Goal: Use online tool/utility: Use online tool/utility

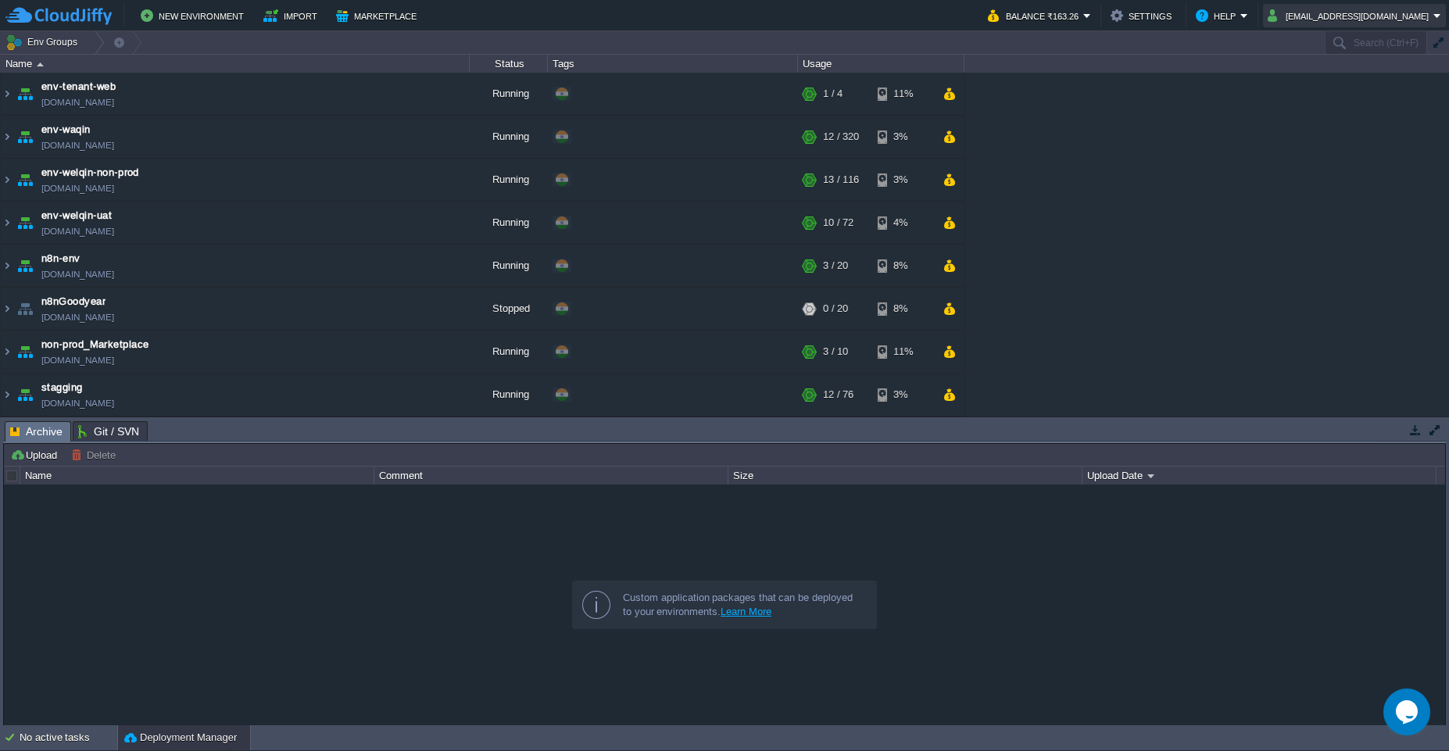
click at [1384, 22] on button "[EMAIL_ADDRESS][DOMAIN_NAME]" at bounding box center [1350, 15] width 166 height 19
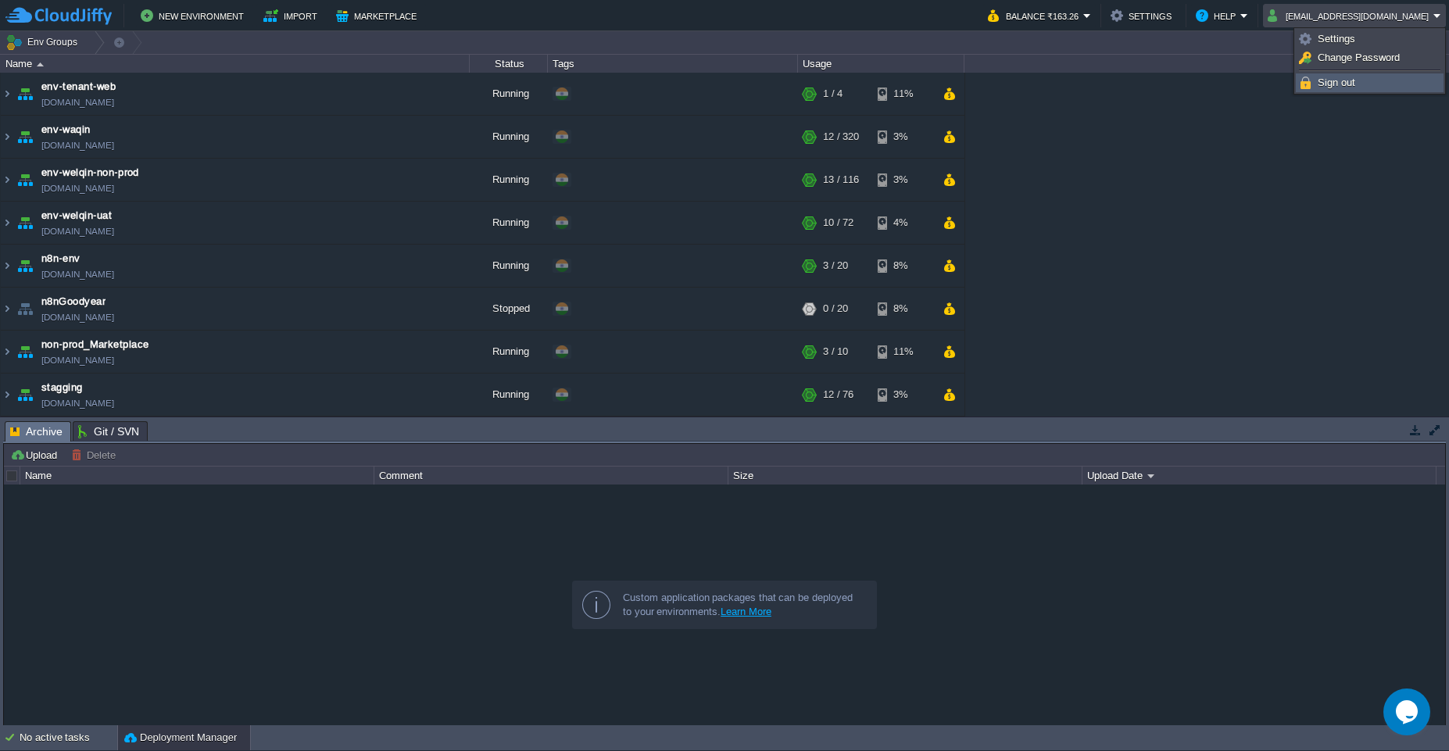
click at [1364, 87] on link "Sign out" at bounding box center [1369, 82] width 146 height 17
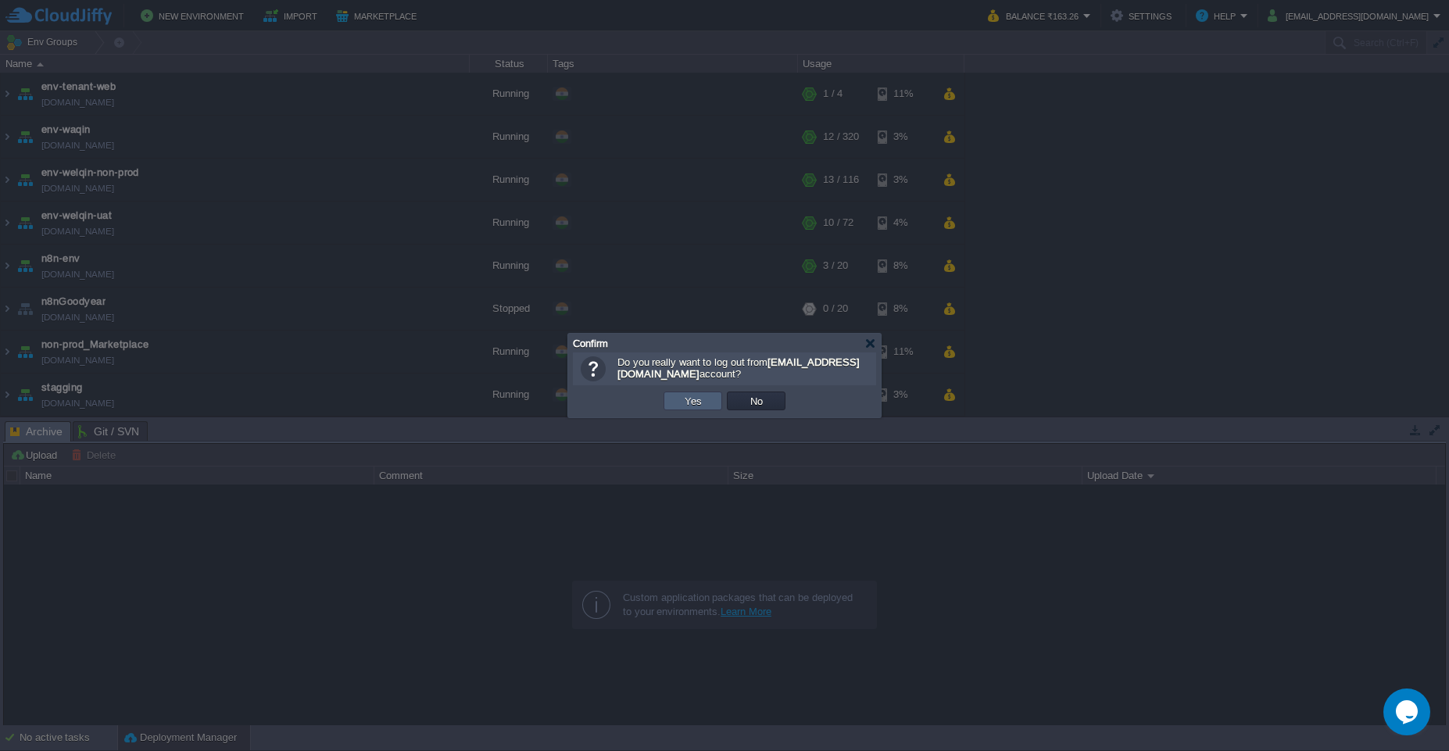
click at [693, 409] on td "Yes" at bounding box center [692, 400] width 59 height 19
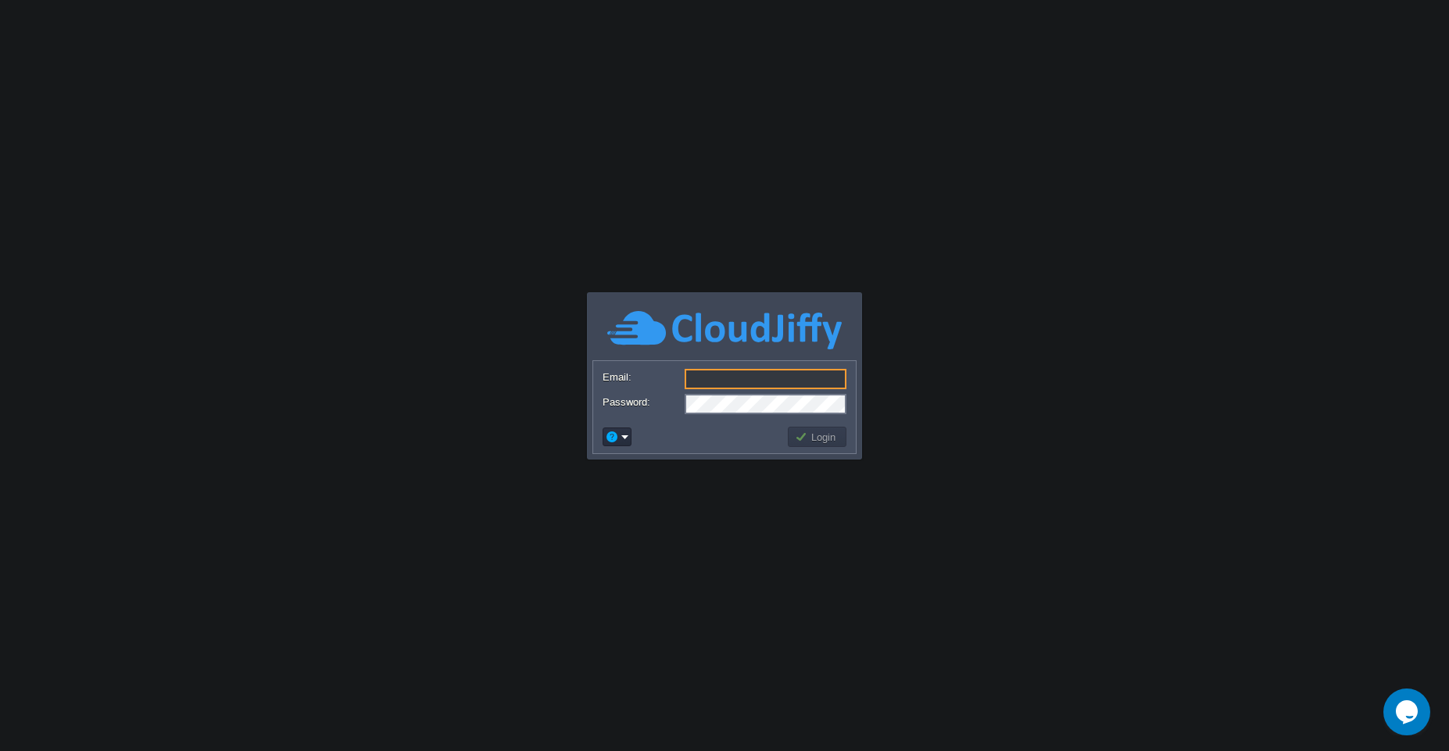
type input "jittupant12@gmail.com"
click at [877, 409] on body "Application Platform v.8.10.2 Email: jittupant12@gmail.com Password: Login" at bounding box center [724, 375] width 1449 height 751
click at [820, 384] on input "jittupant12@gmail.com" at bounding box center [765, 379] width 162 height 20
click at [1057, 325] on body "Application Platform v.8.10.2 Email: jittupant12@gmail.com Password: Login" at bounding box center [724, 375] width 1449 height 751
click at [841, 441] on td "Login" at bounding box center [817, 437] width 59 height 20
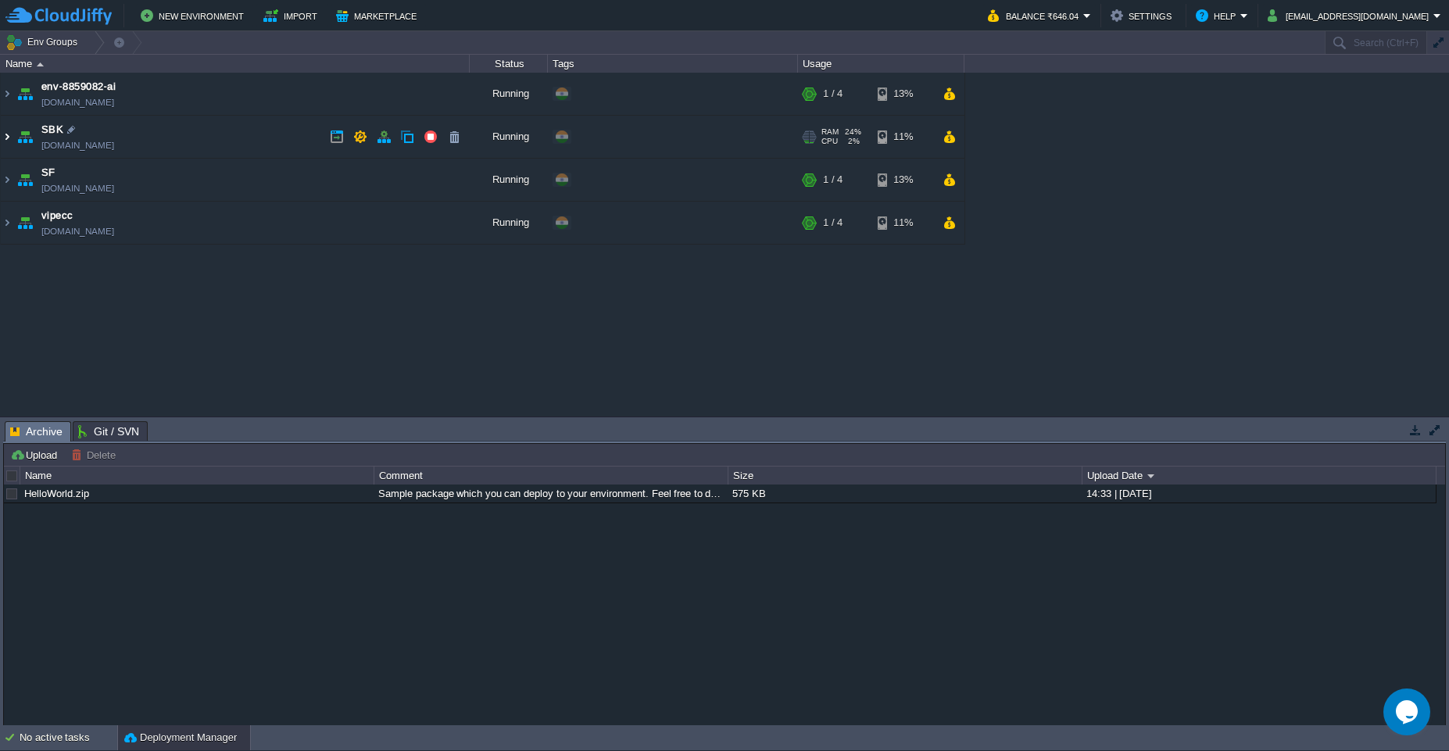
click at [9, 140] on img at bounding box center [7, 137] width 13 height 42
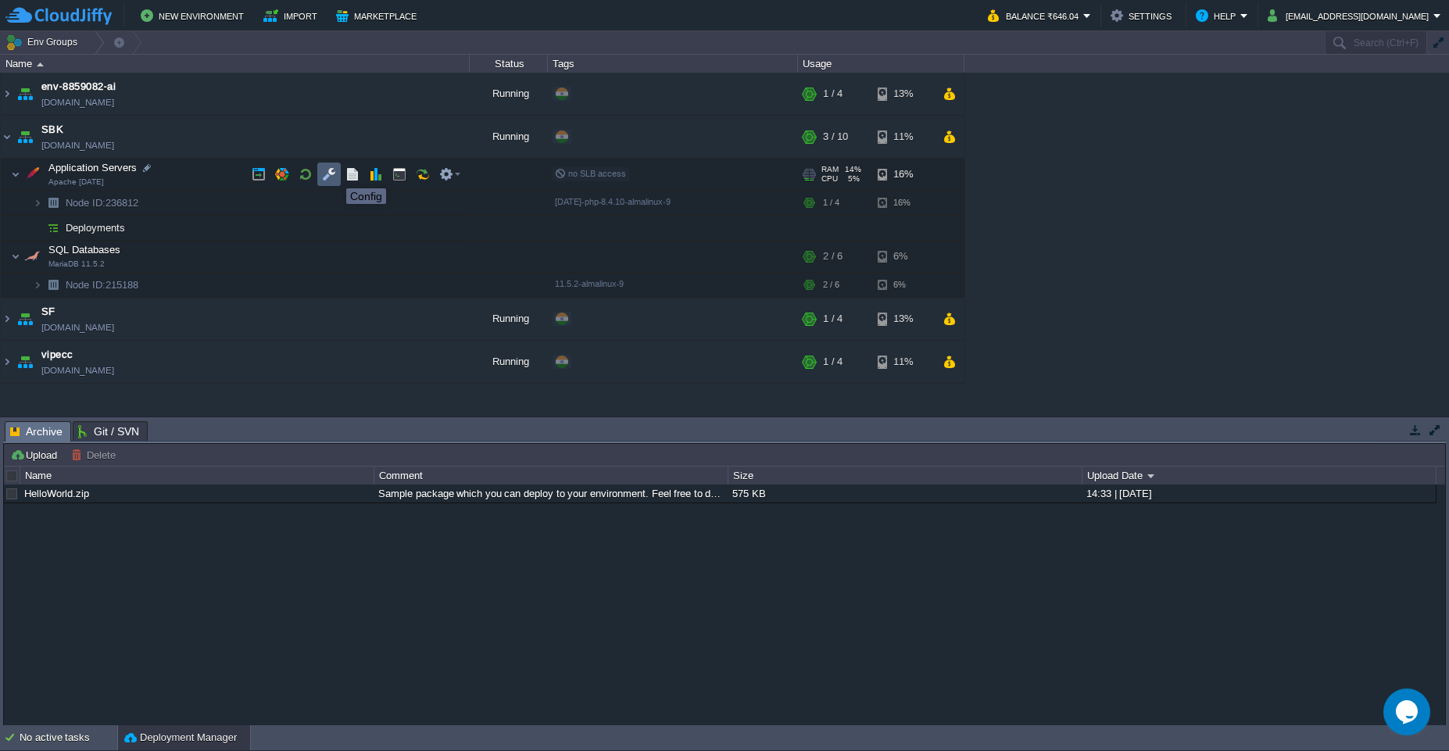
click at [334, 174] on button "button" at bounding box center [329, 174] width 14 height 14
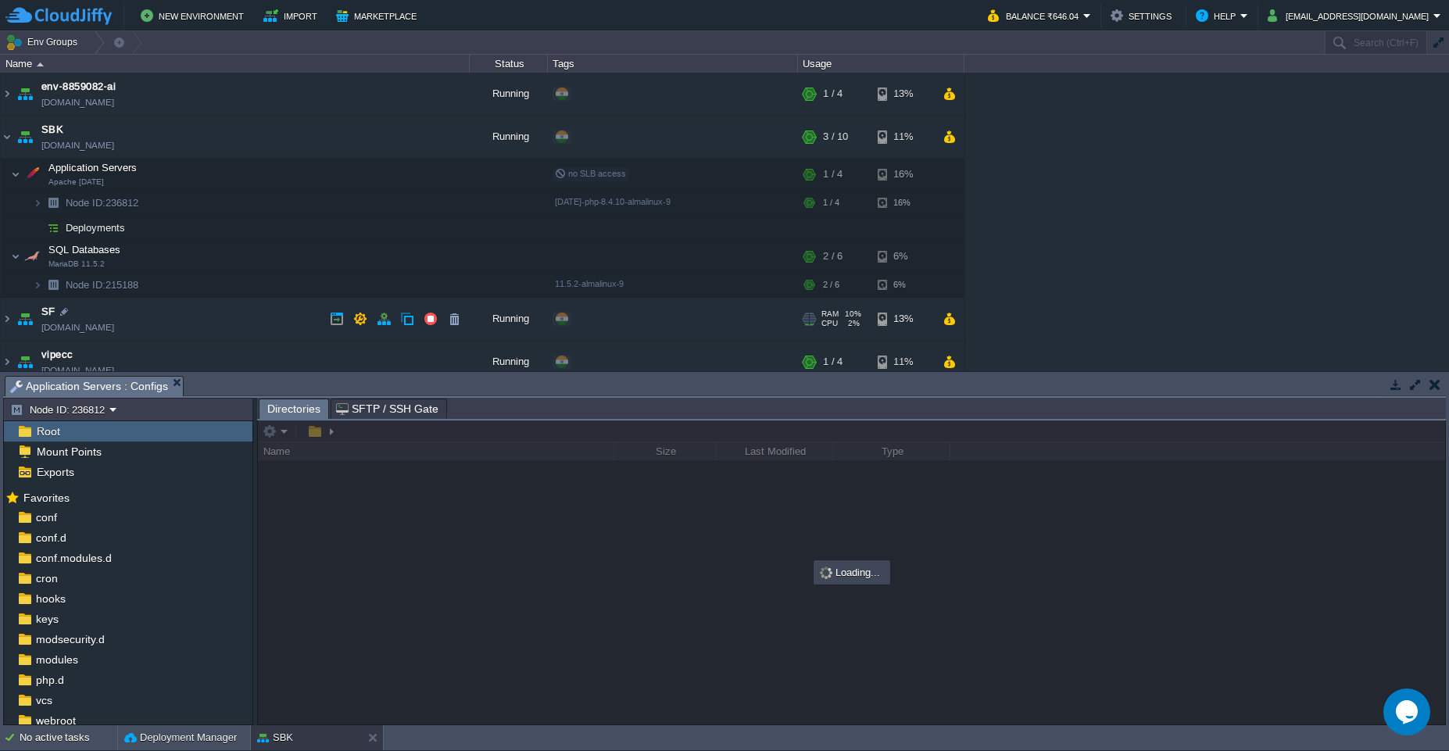
drag, startPoint x: 684, startPoint y: 327, endPoint x: 681, endPoint y: 317, distance: 10.6
click at [681, 317] on div "+ Add to Env Group" at bounding box center [672, 320] width 245 height 44
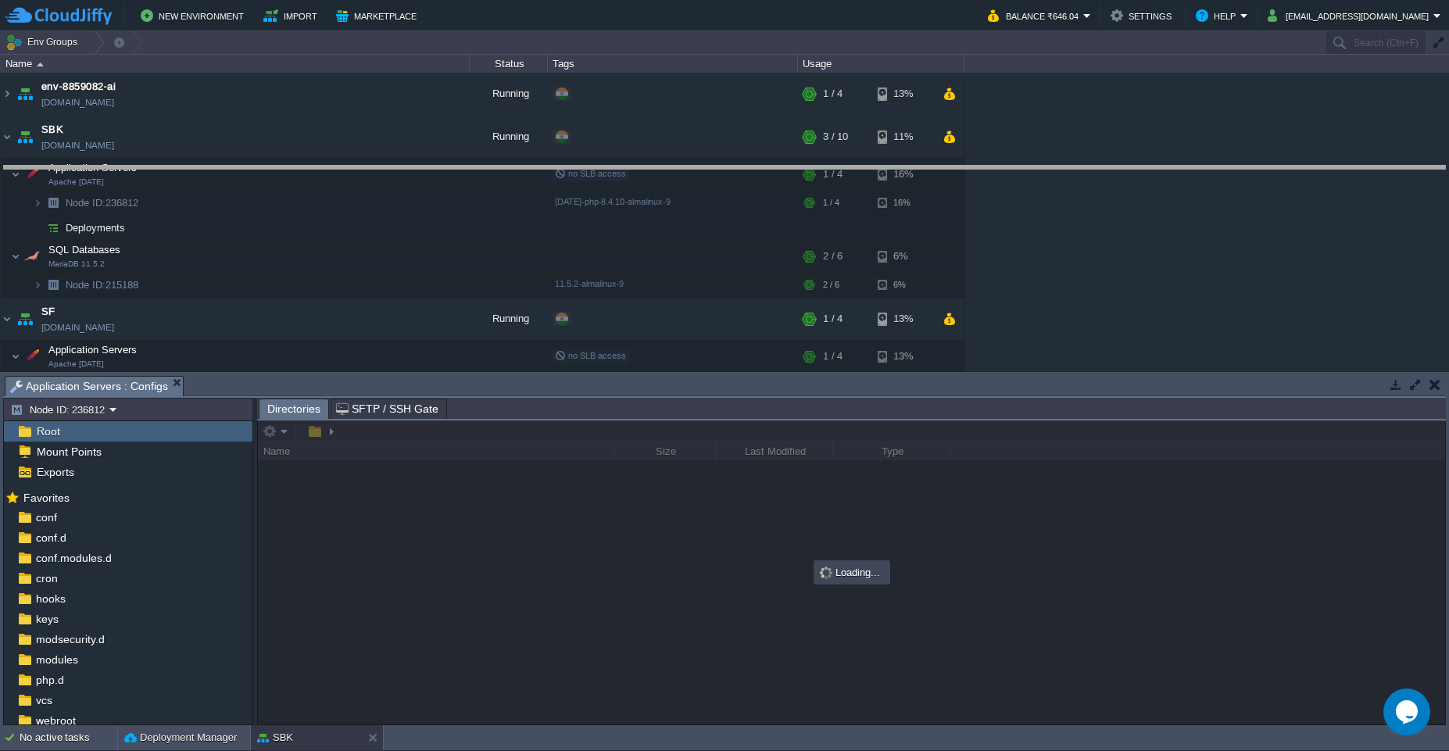
drag, startPoint x: 704, startPoint y: 392, endPoint x: 670, endPoint y: 187, distance: 208.2
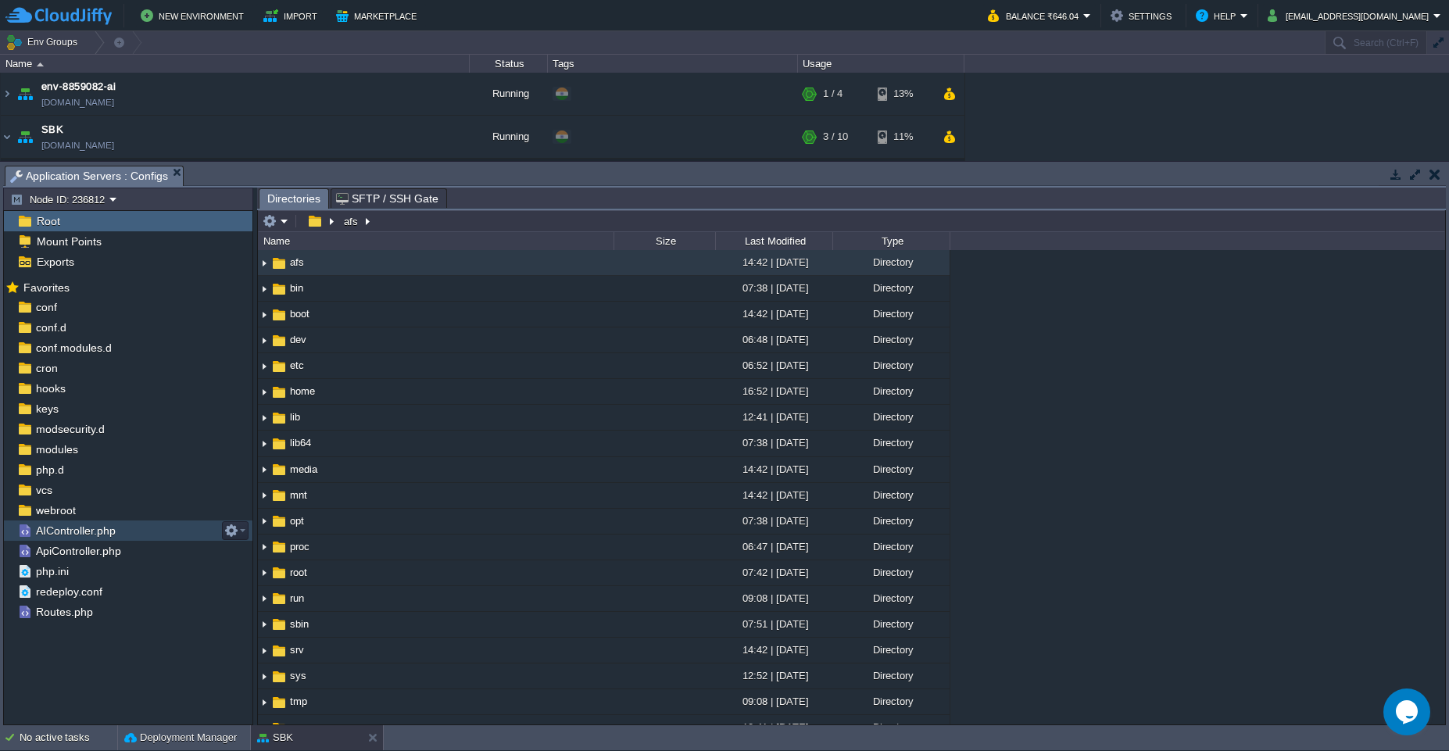
click at [143, 536] on div "AIController.php" at bounding box center [128, 530] width 248 height 20
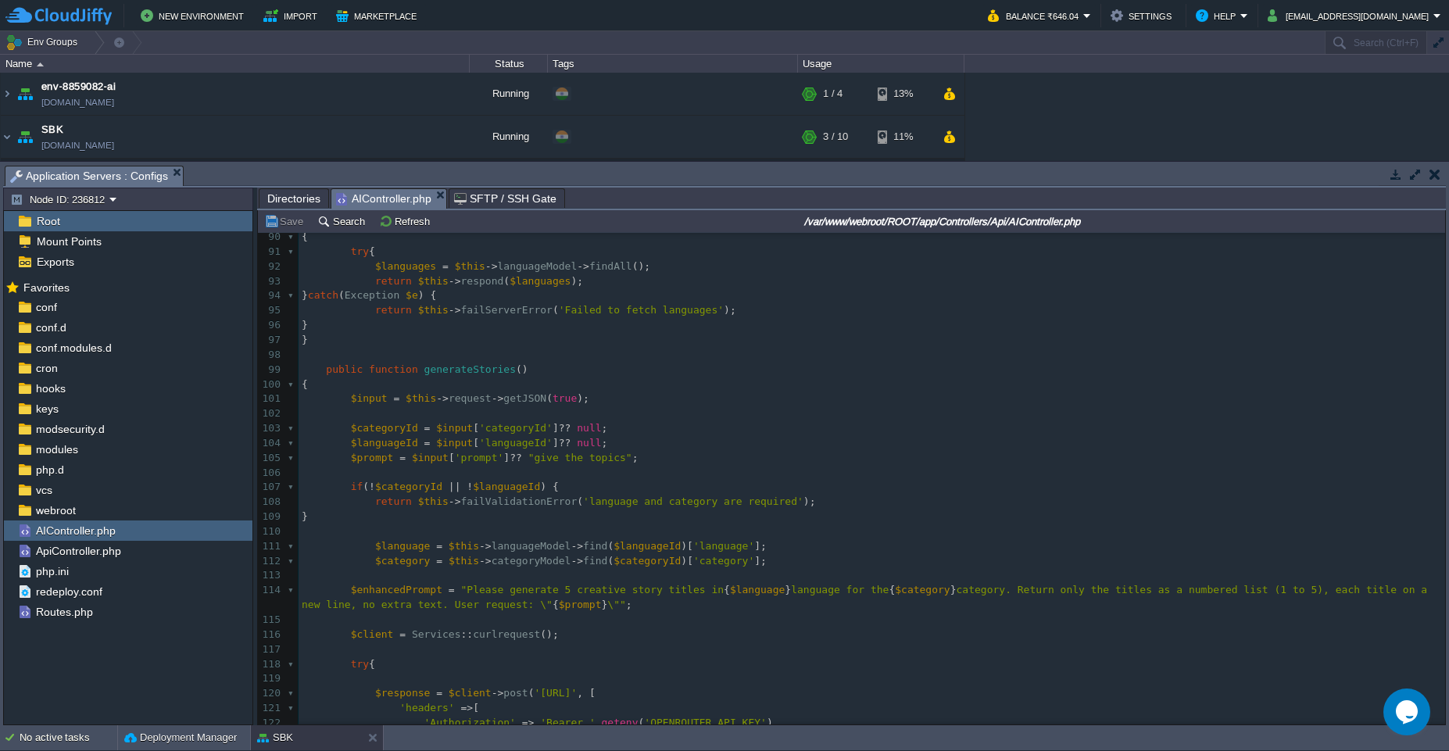
scroll to position [1406, 0]
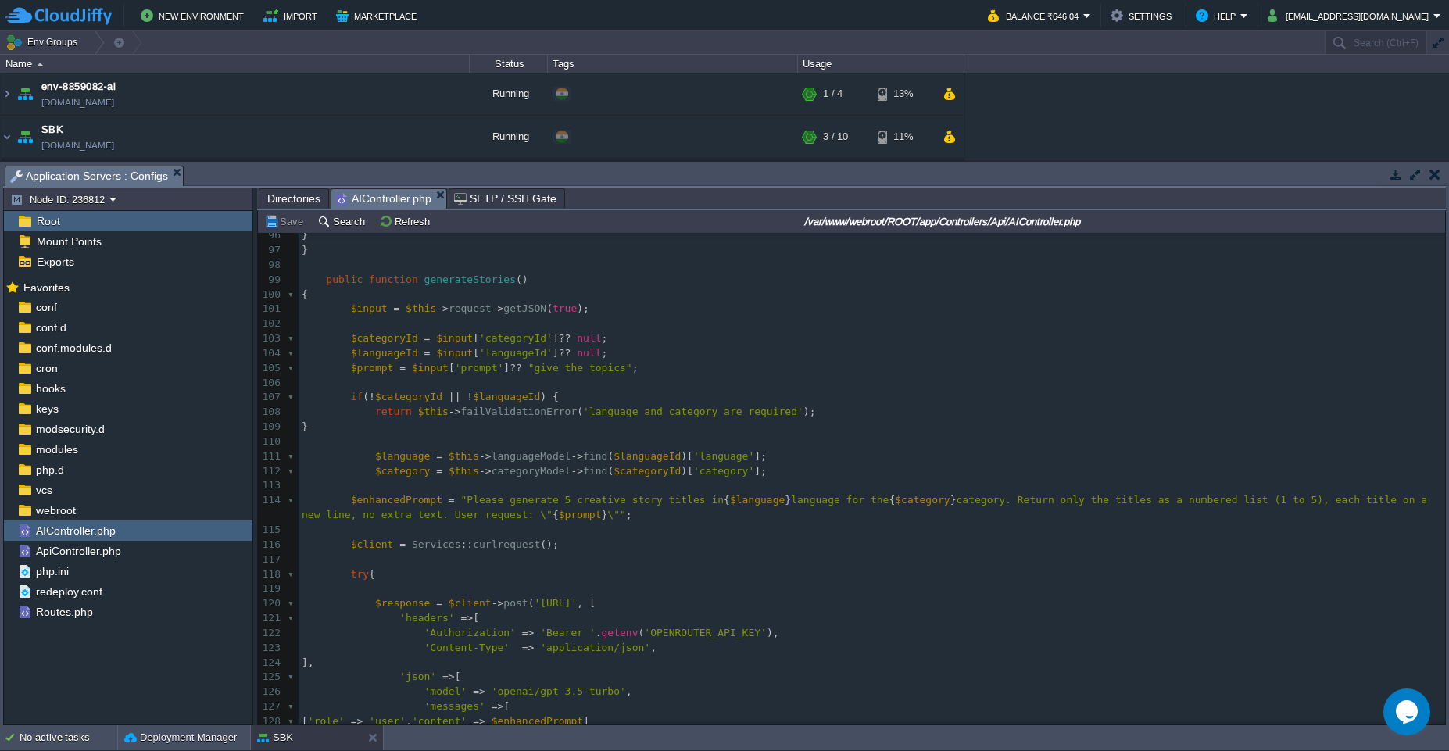
click at [432, 501] on div "280 <?php 76 return $this -> respond ([ 'status' => 'OK' , 'message' => 'Server…" at bounding box center [871, 412] width 1146 height 957
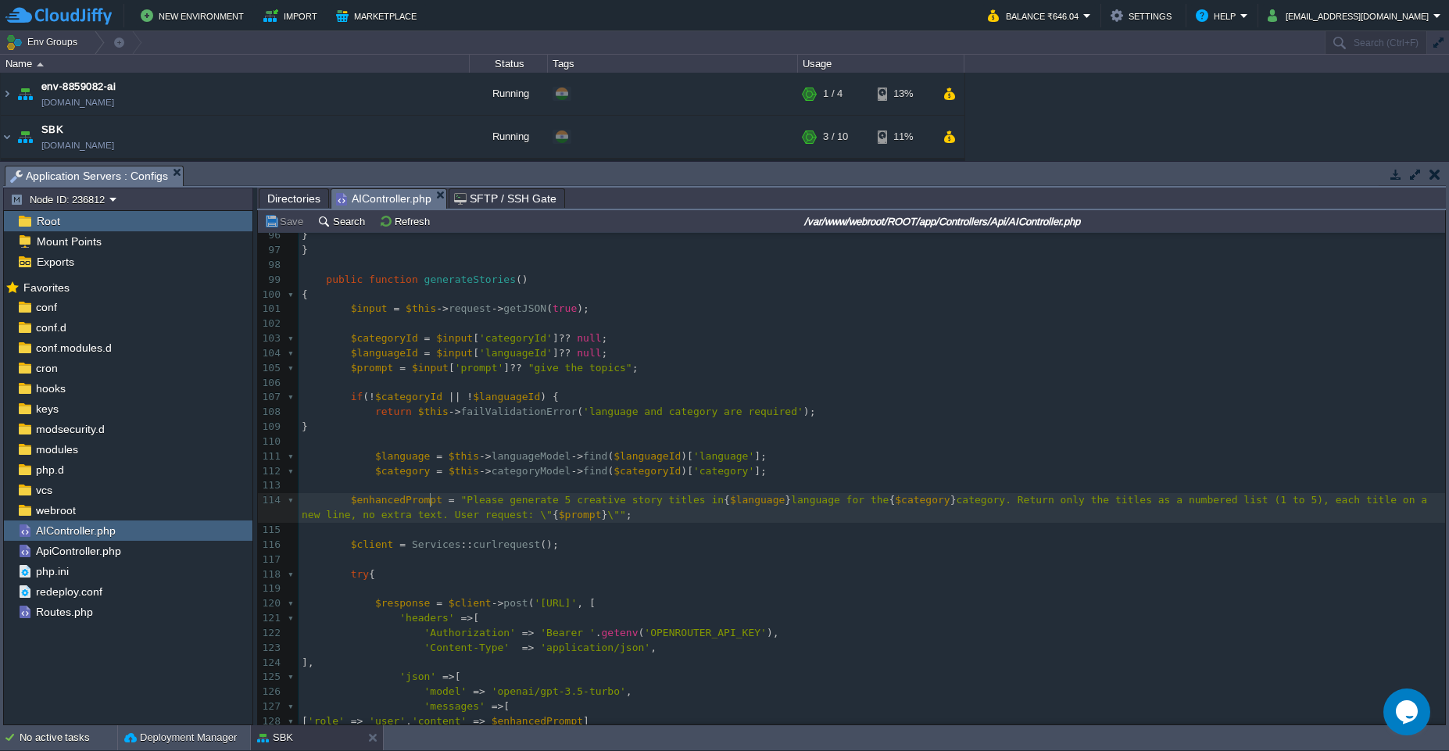
type textarea "$enhancedPrompt"
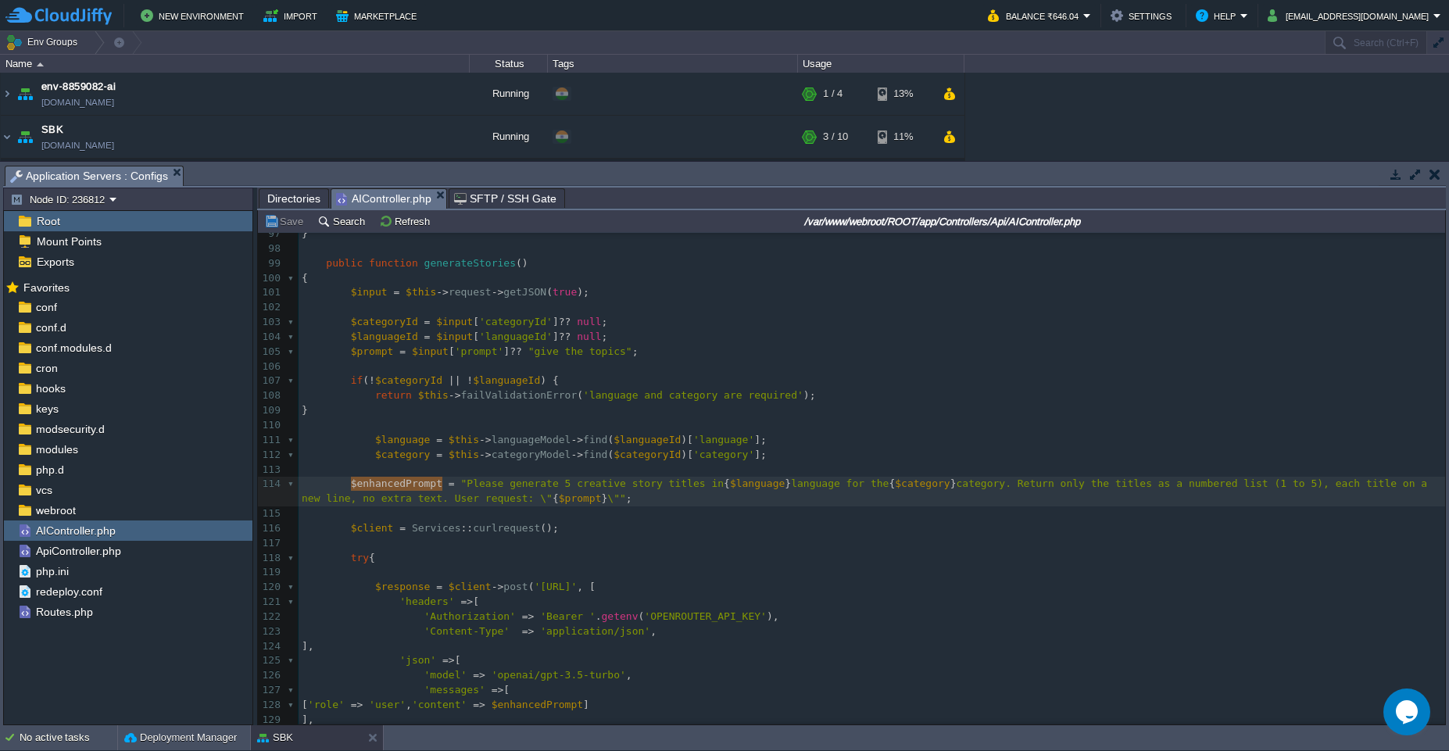
scroll to position [1407, 0]
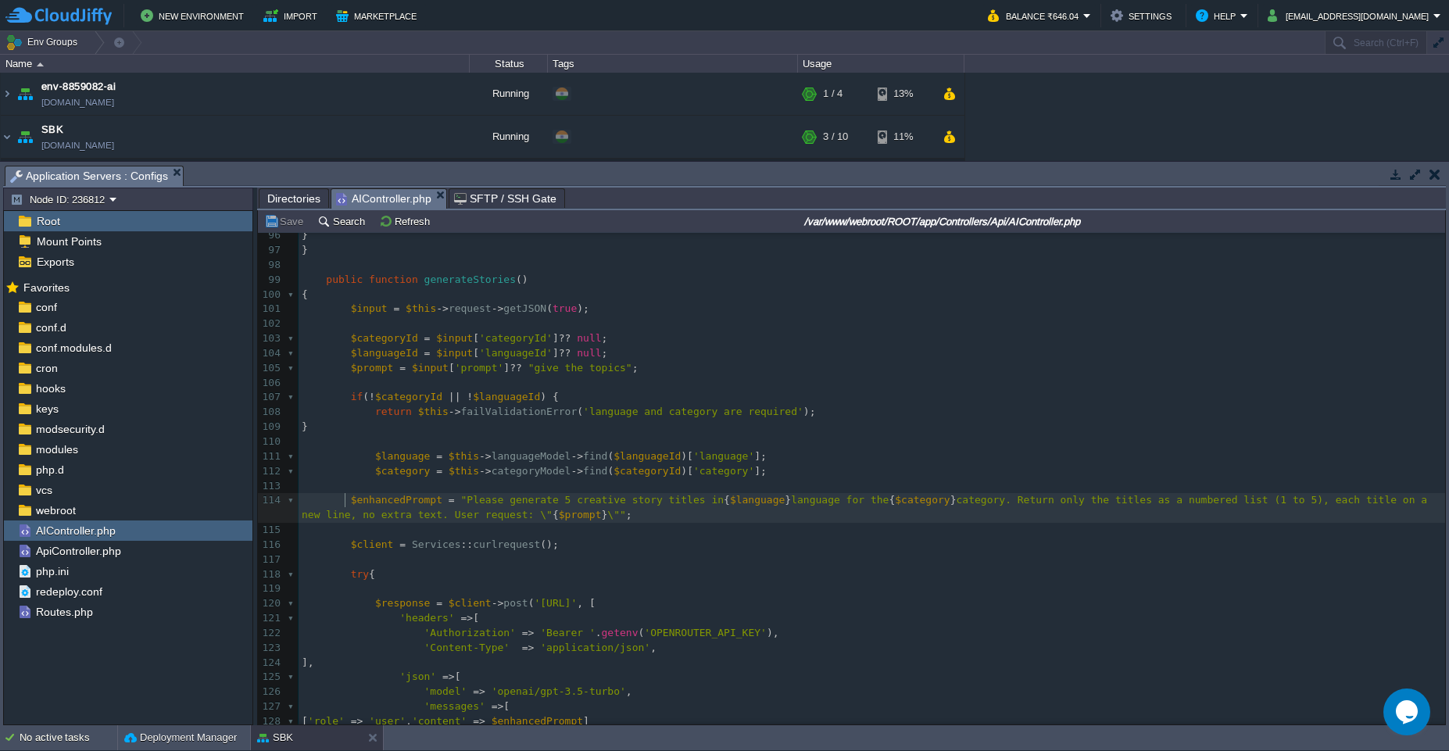
type textarea "$enhancedP"
type textarea "$enhancedPrompt = "Please generate 5 creative story titles in {$language} langu…"
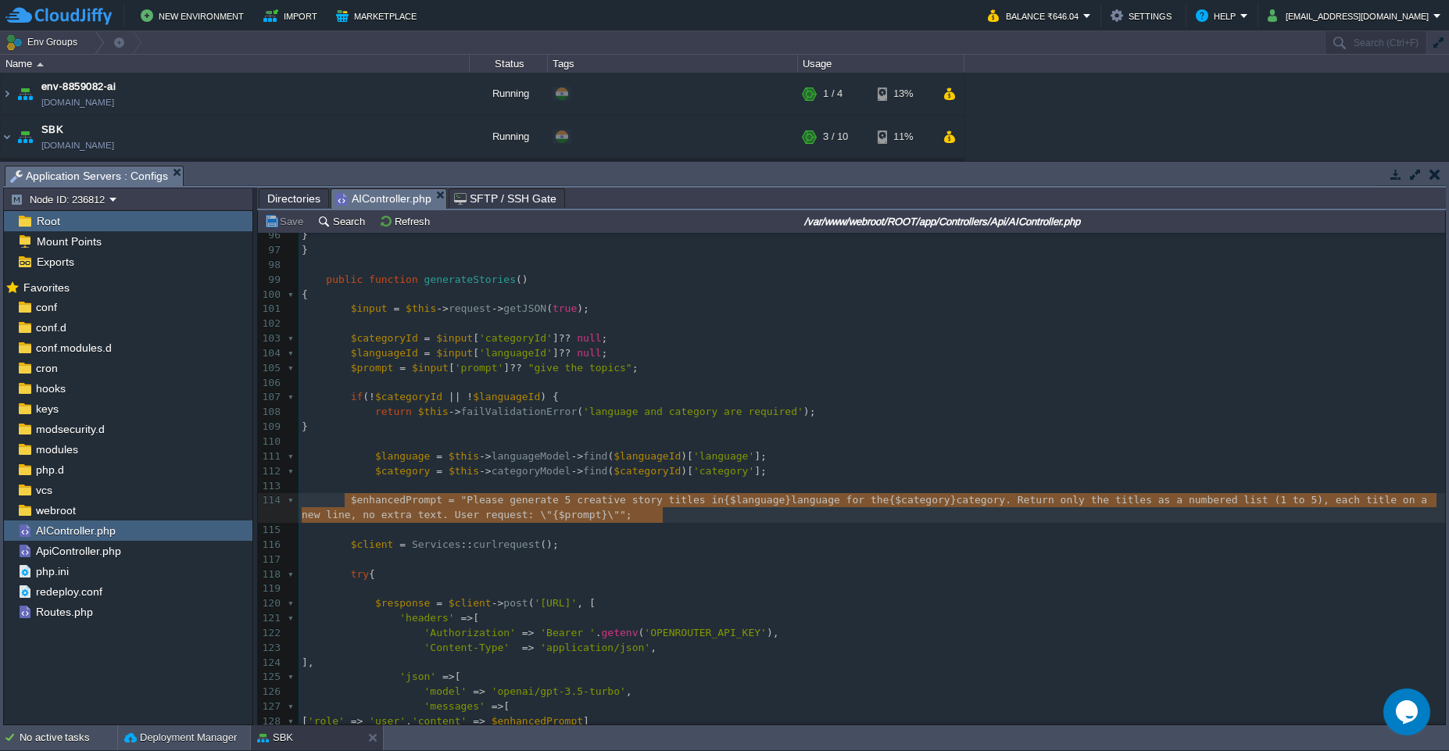
drag, startPoint x: 346, startPoint y: 500, endPoint x: 670, endPoint y: 516, distance: 323.9
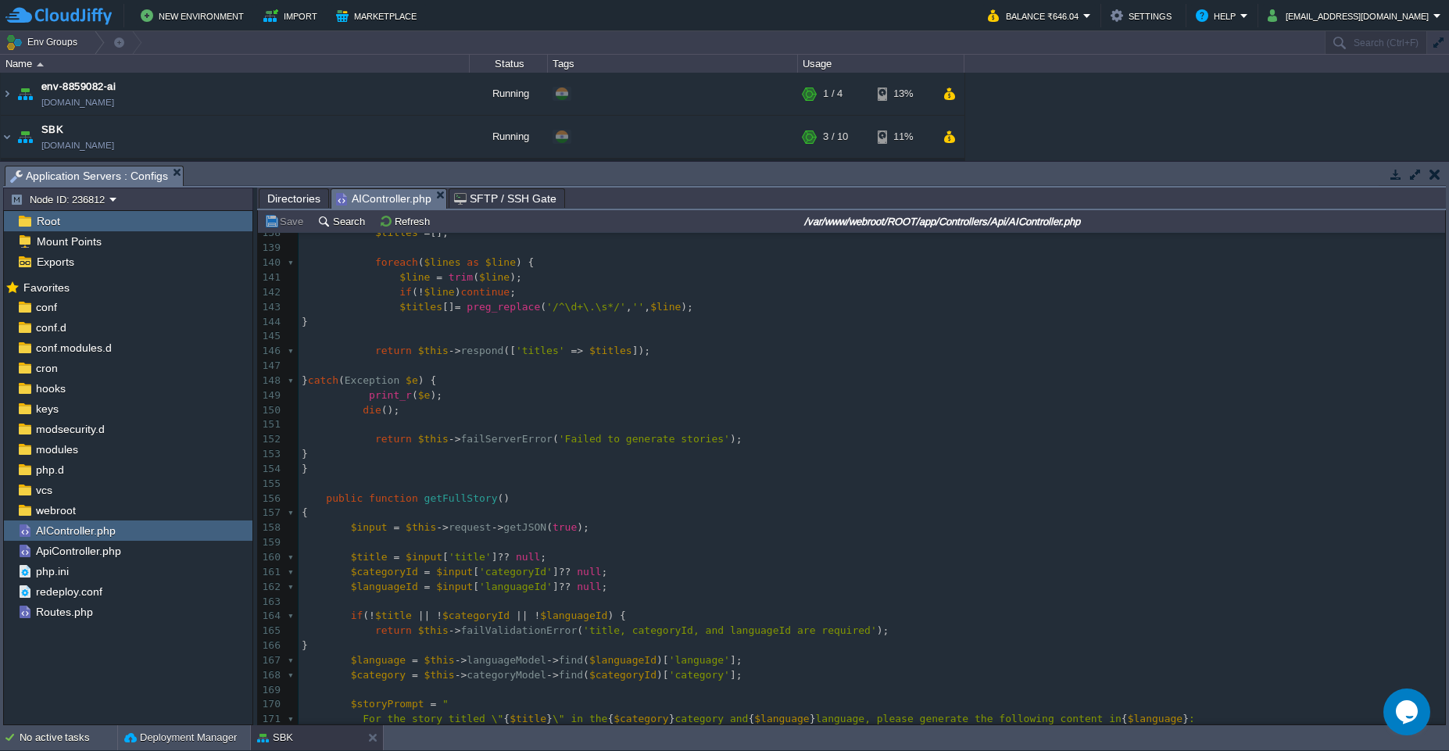
scroll to position [0, 0]
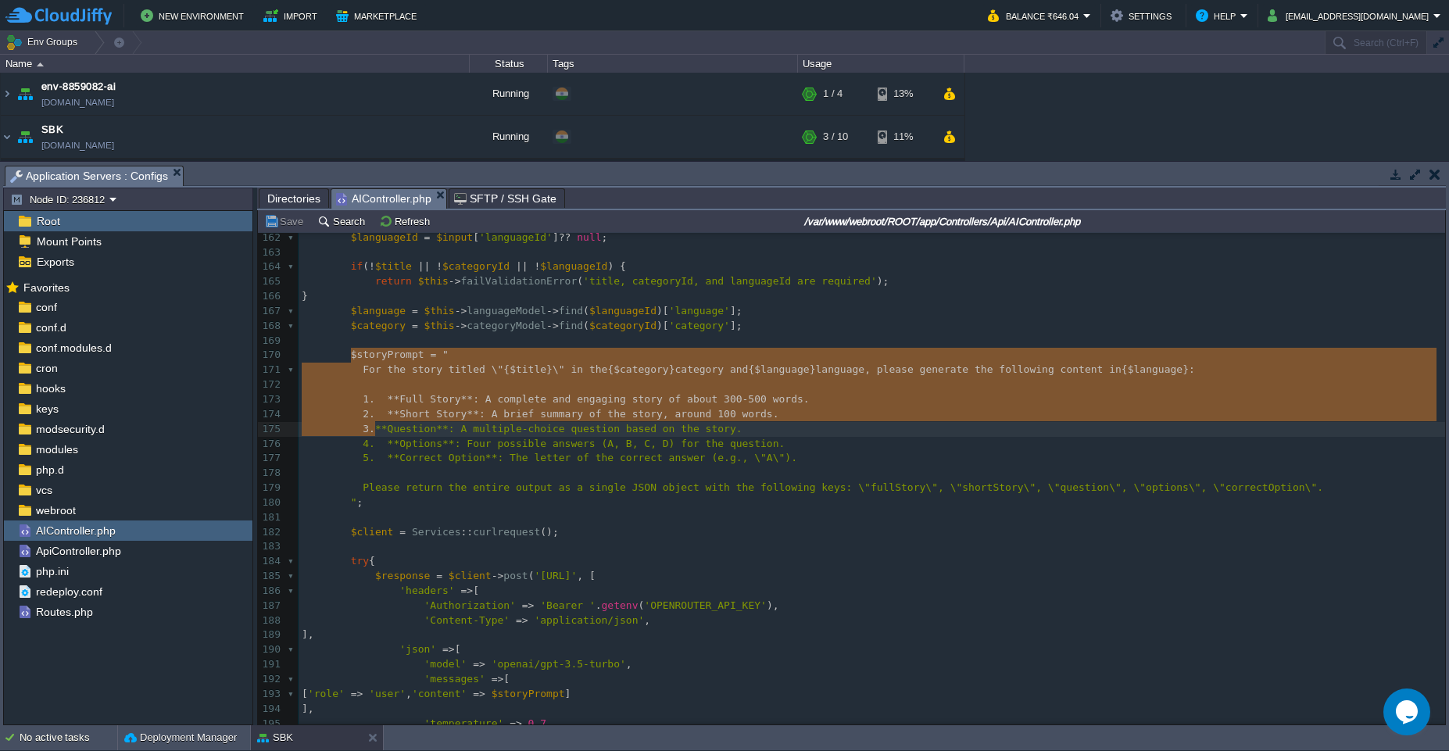
type textarea "$storyPrompt = " For the story titled \"{$title}\" in the {$category} category …"
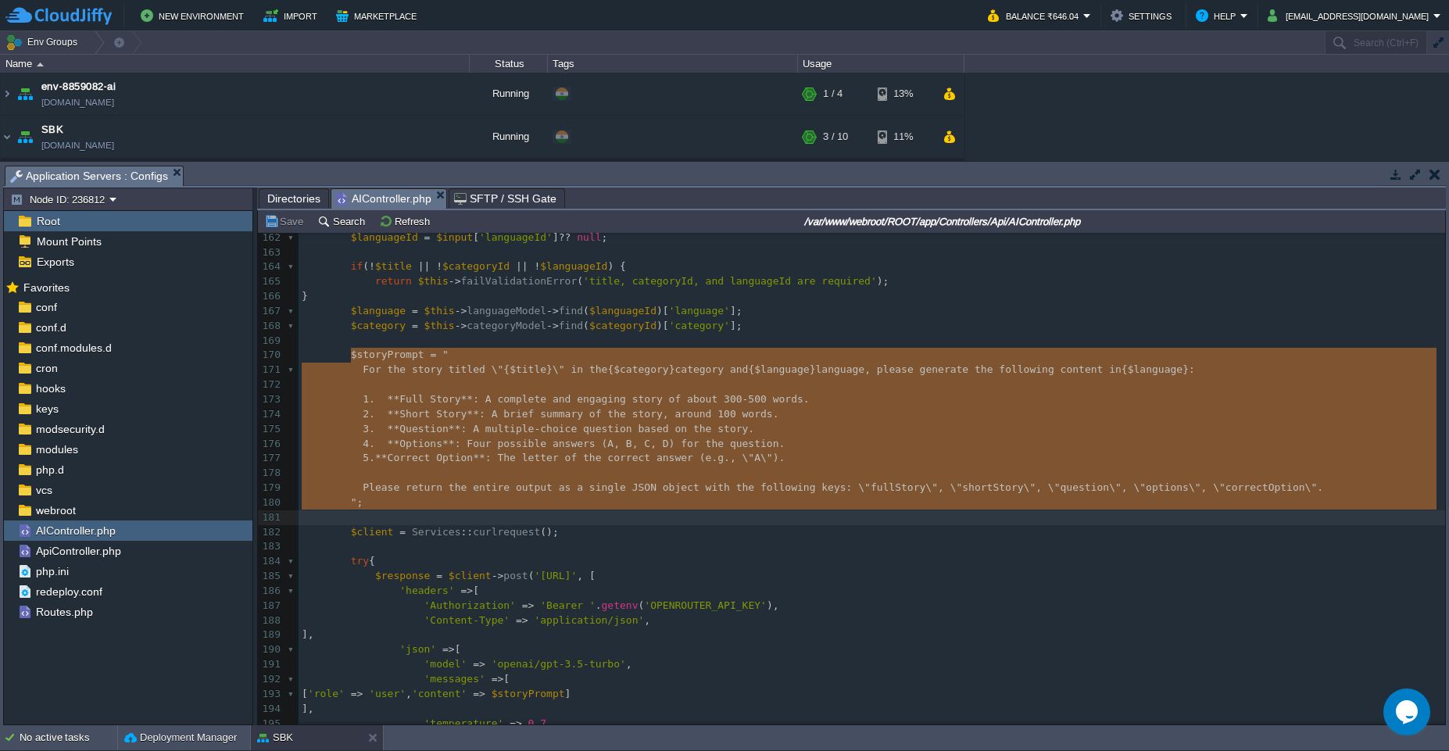
drag, startPoint x: 377, startPoint y: 436, endPoint x: 399, endPoint y: 512, distance: 79.1
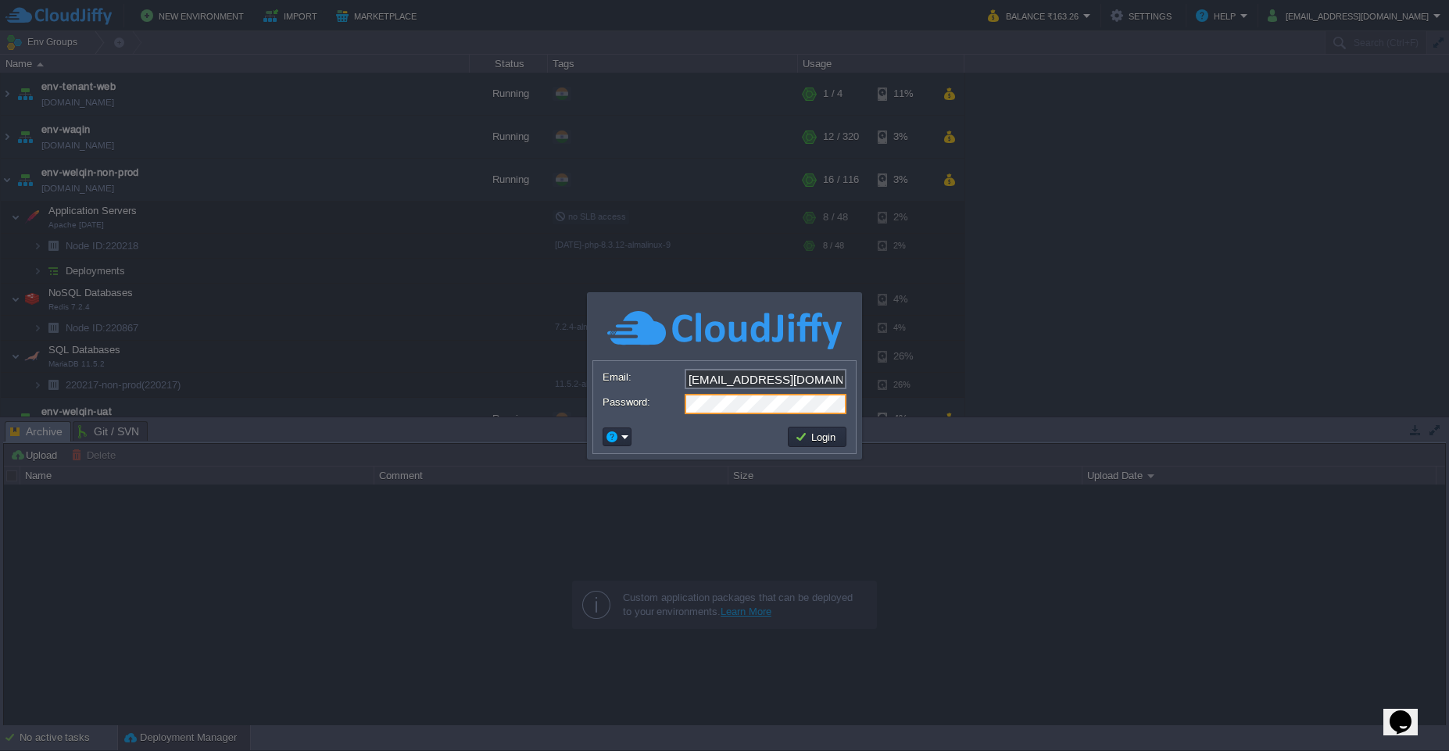
scroll to position [531, 0]
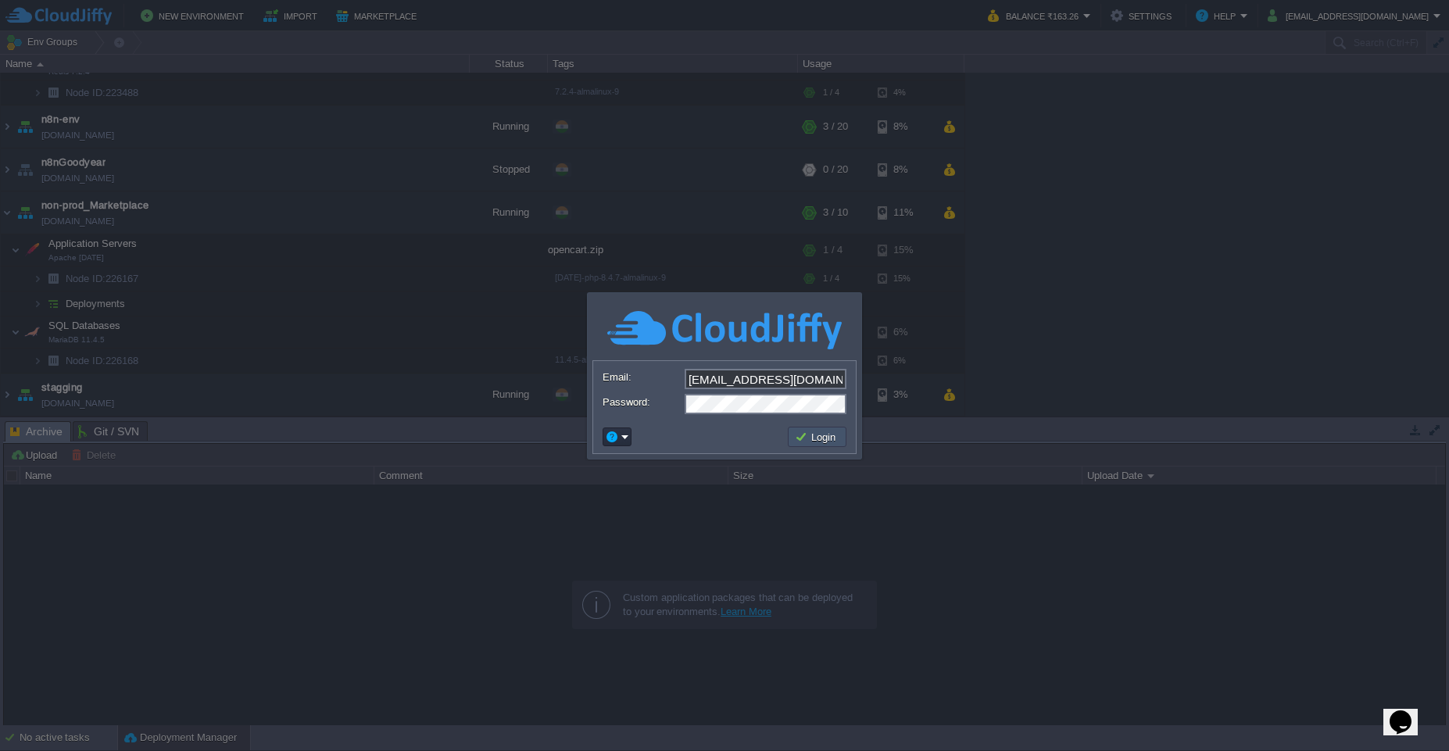
click at [816, 440] on button "Login" at bounding box center [817, 437] width 45 height 14
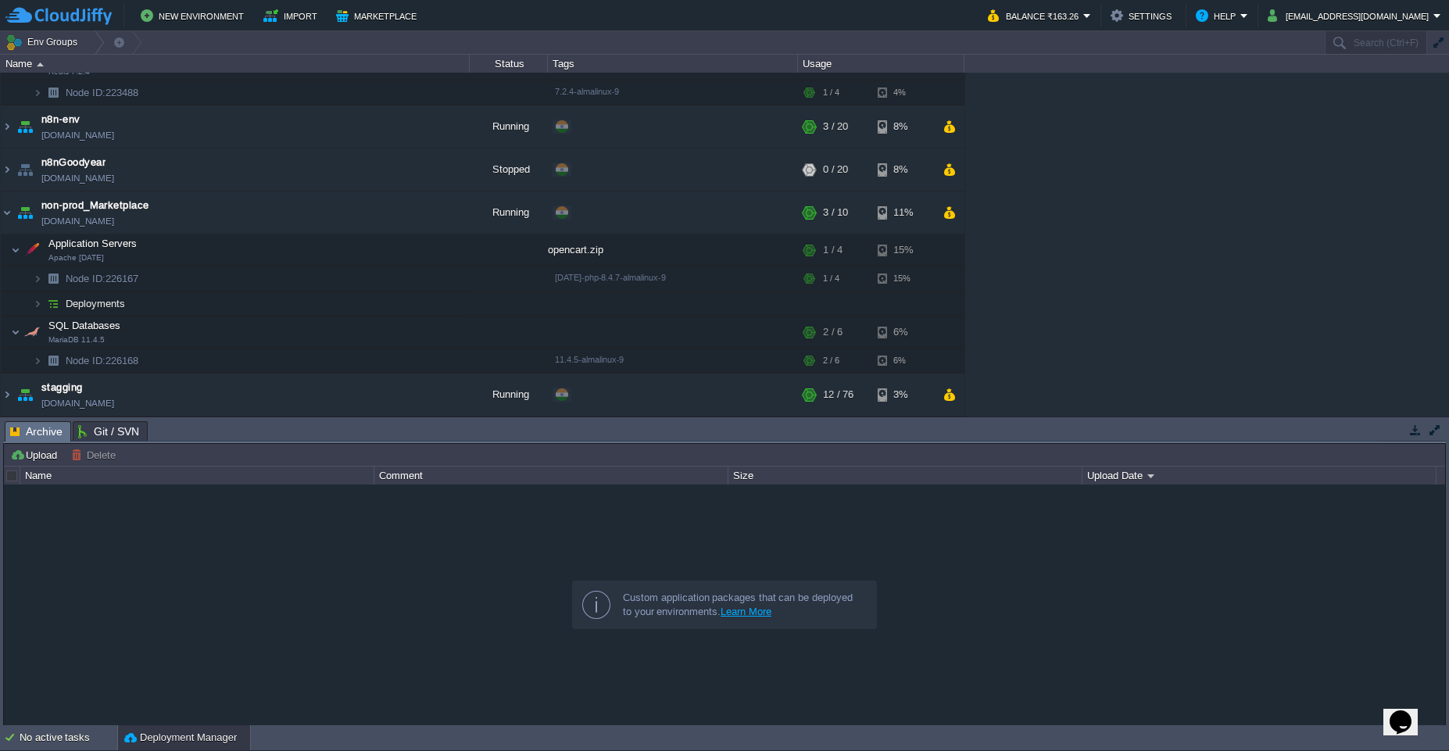
scroll to position [525, 0]
